Goal: Check status: Check status

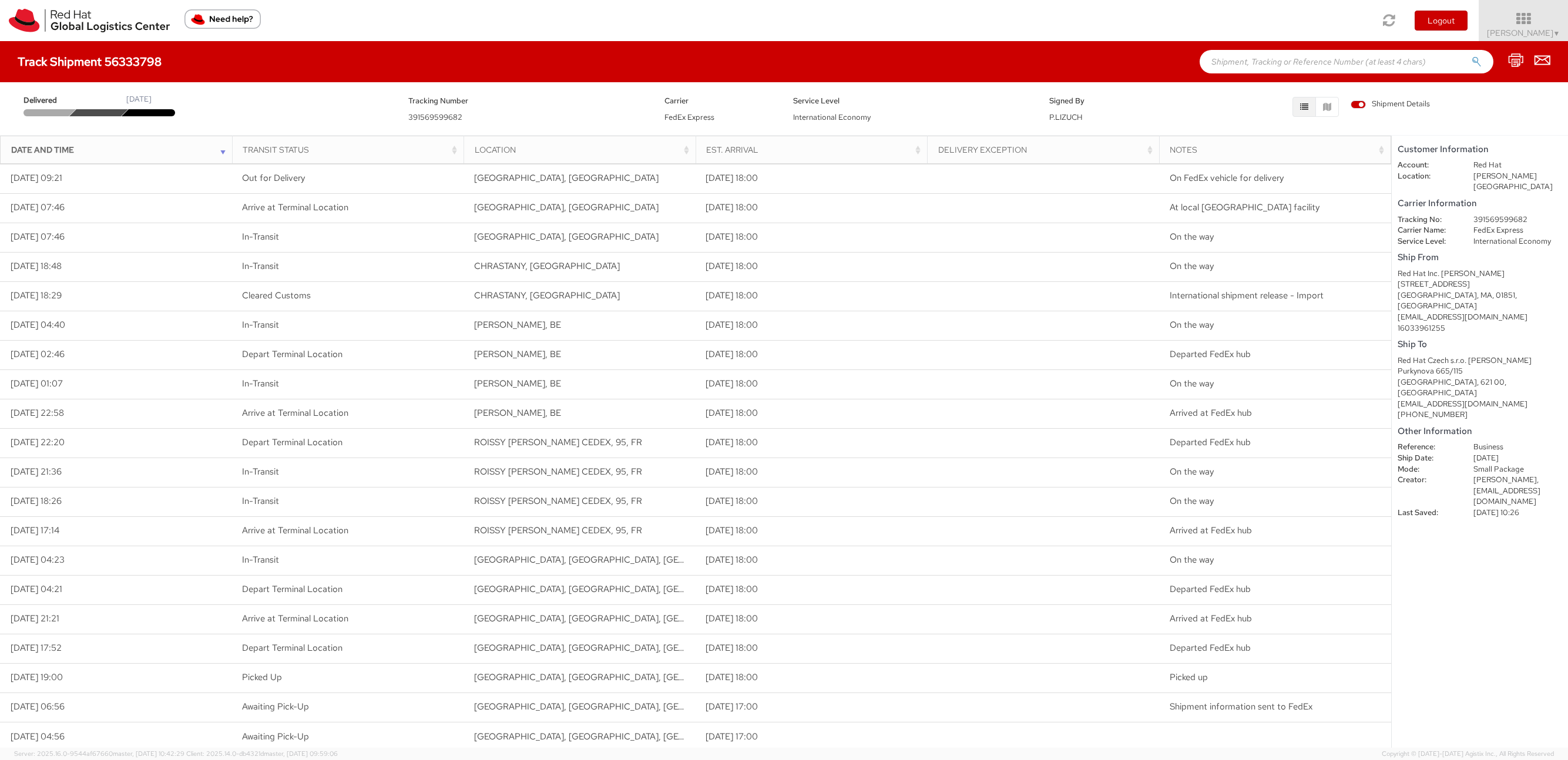
click at [95, 63] on h4 "Track Shipment 56333798" at bounding box center [89, 62] width 144 height 13
click at [66, 21] on img at bounding box center [89, 20] width 161 height 23
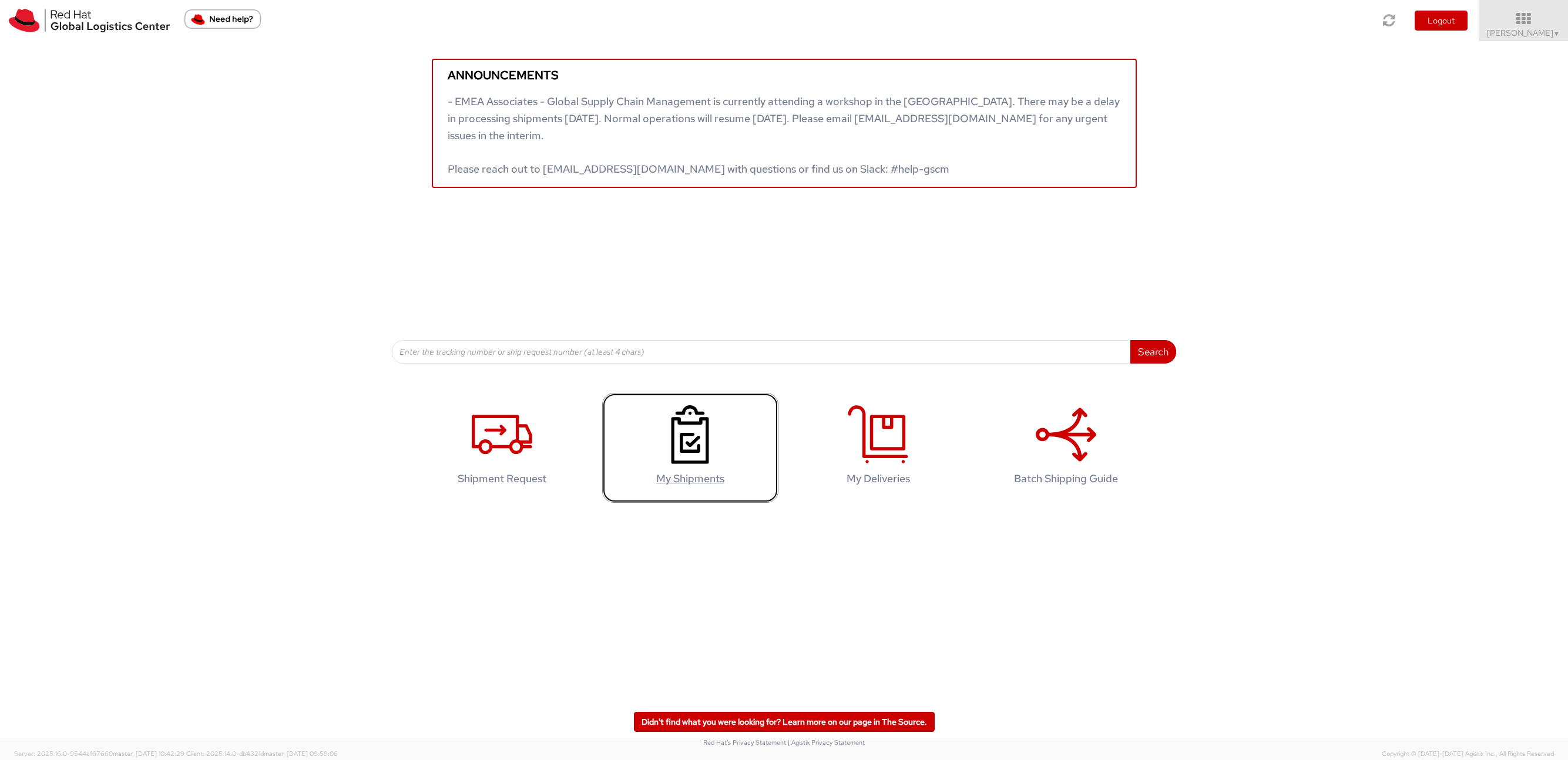
click at [704, 441] on icon at bounding box center [690, 434] width 60 height 59
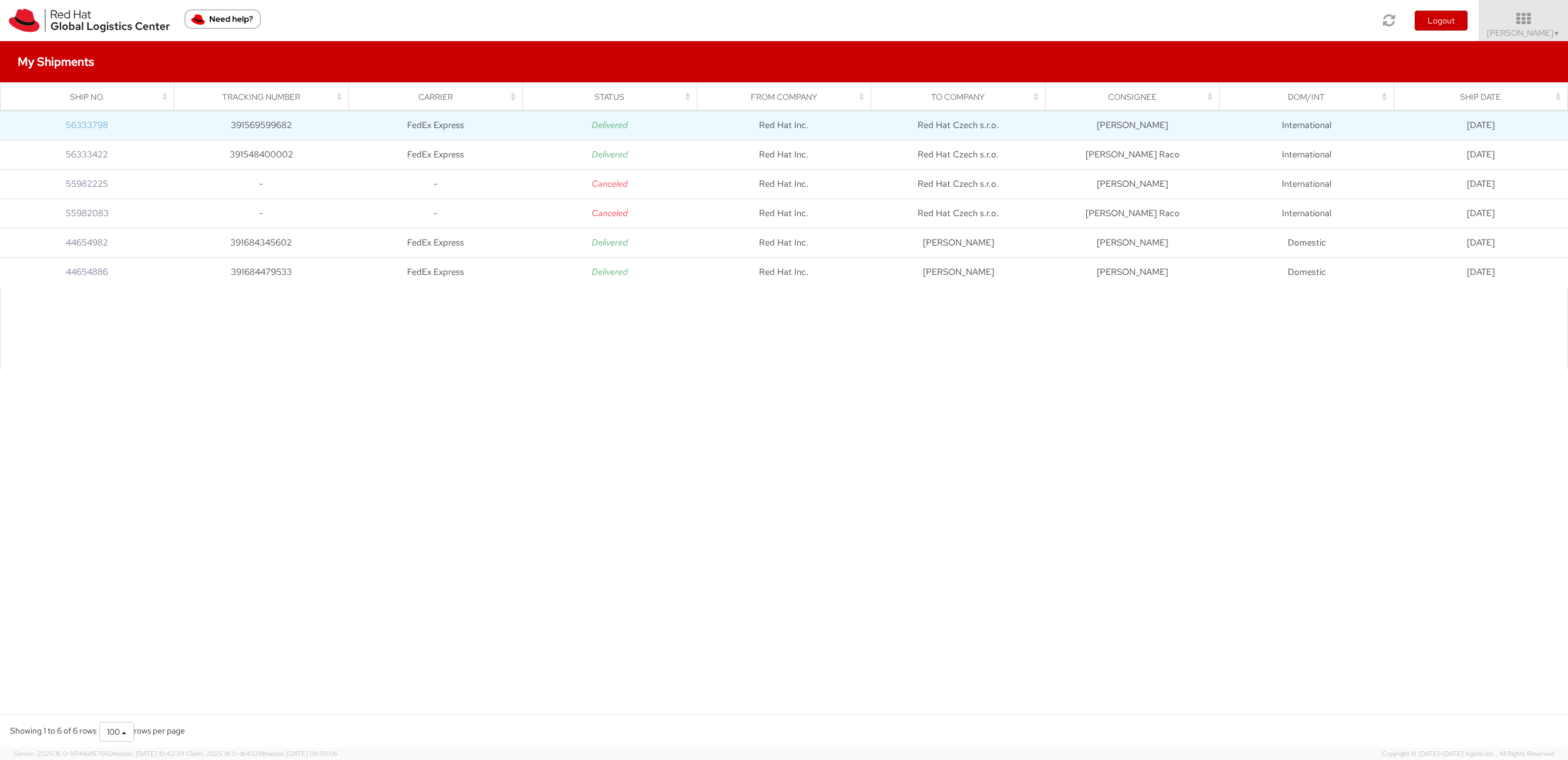
click at [87, 128] on link "56333798" at bounding box center [87, 125] width 42 height 12
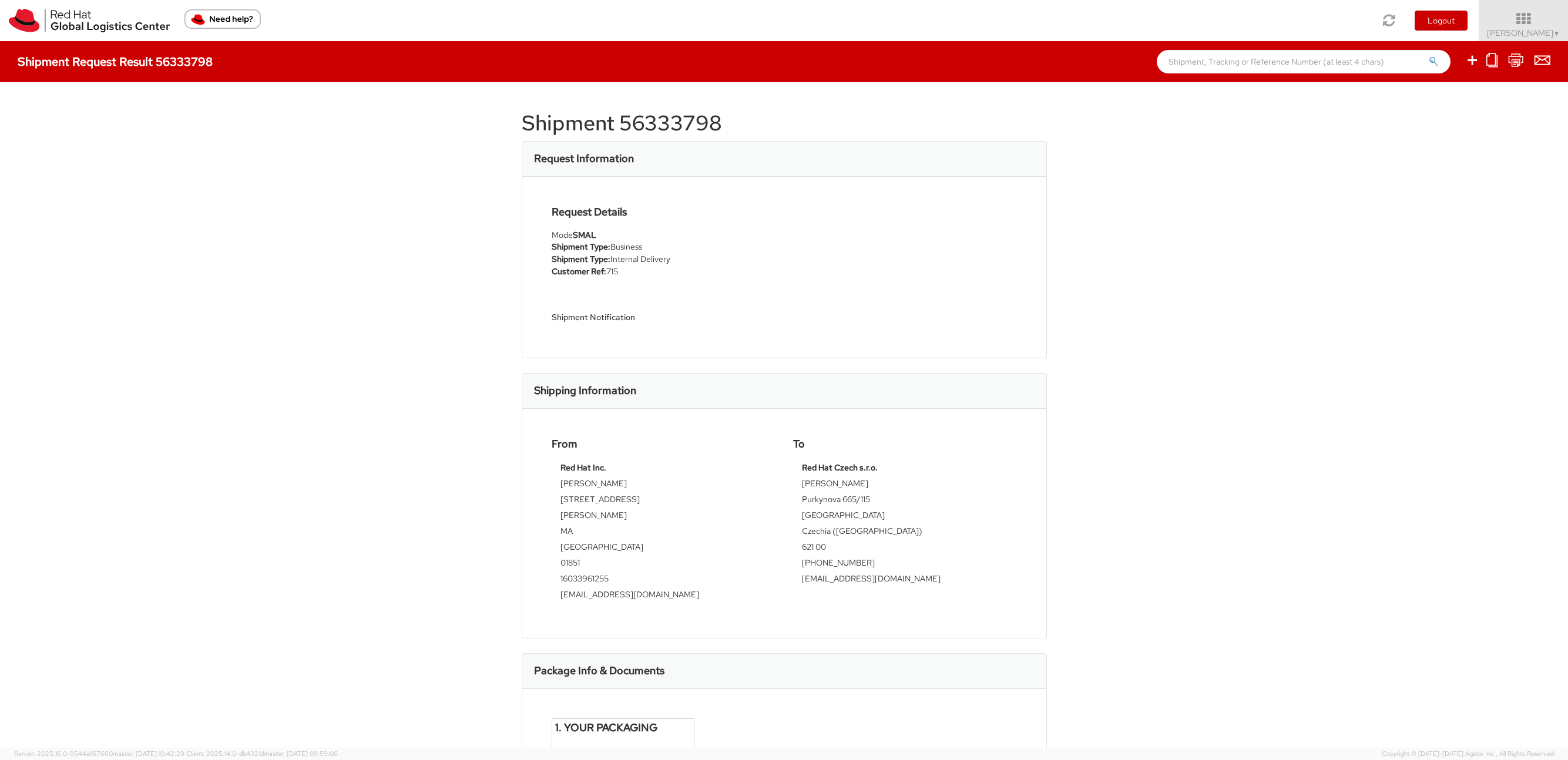
click at [1380, 63] on input "text" at bounding box center [1304, 62] width 294 height 23
click at [1556, 23] on icon at bounding box center [1524, 19] width 103 height 17
click at [1501, 192] on link "Shipment Tracking" at bounding box center [1522, 187] width 94 height 26
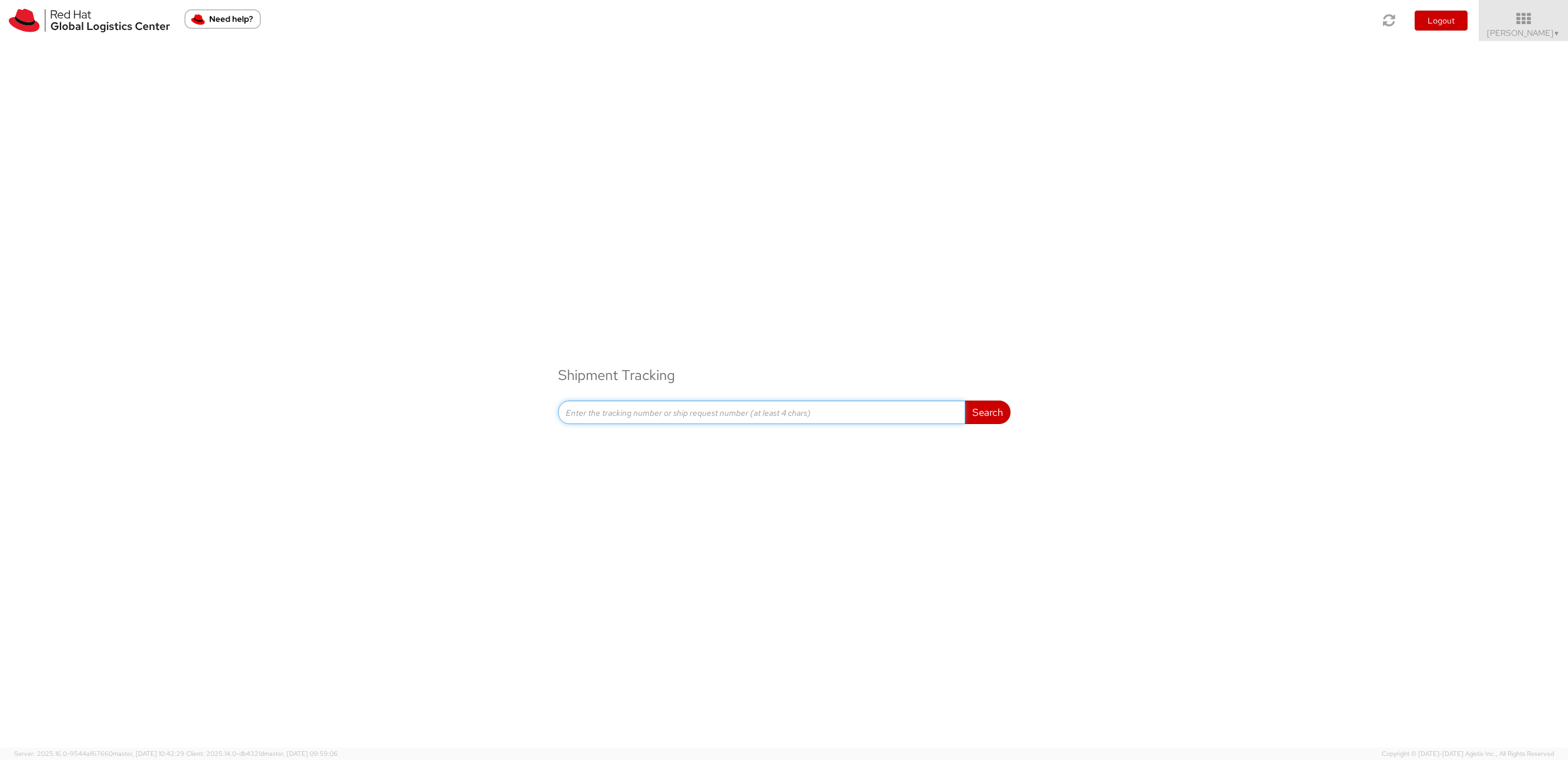
click at [598, 411] on input at bounding box center [762, 412] width 407 height 23
